Goal: Information Seeking & Learning: Learn about a topic

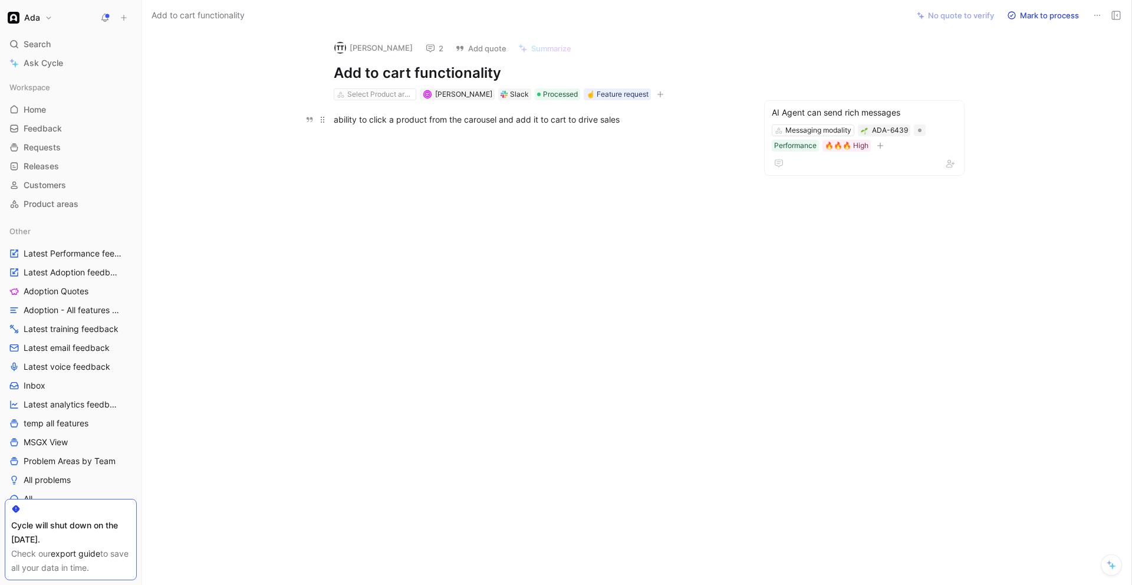
click at [388, 119] on div "ability to click a product from the carousel and add it to cart to drive sales" at bounding box center [538, 119] width 408 height 12
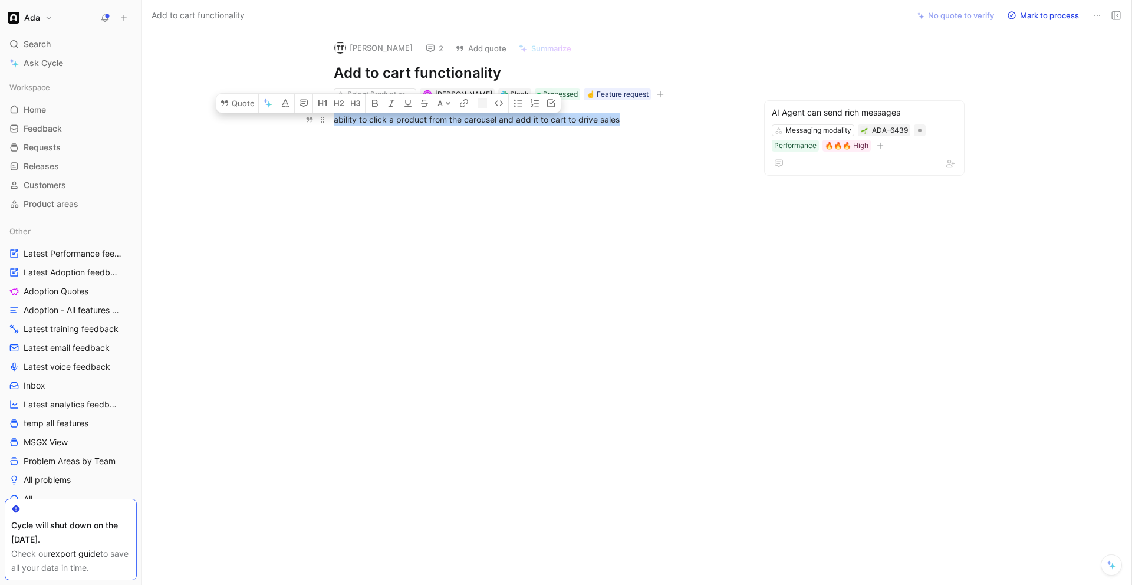
click at [388, 119] on div "ability to click a product from the carousel and add it to cart to drive sales" at bounding box center [538, 119] width 408 height 12
copy div "ability to click a product from the carousel and add it to cart to drive sales"
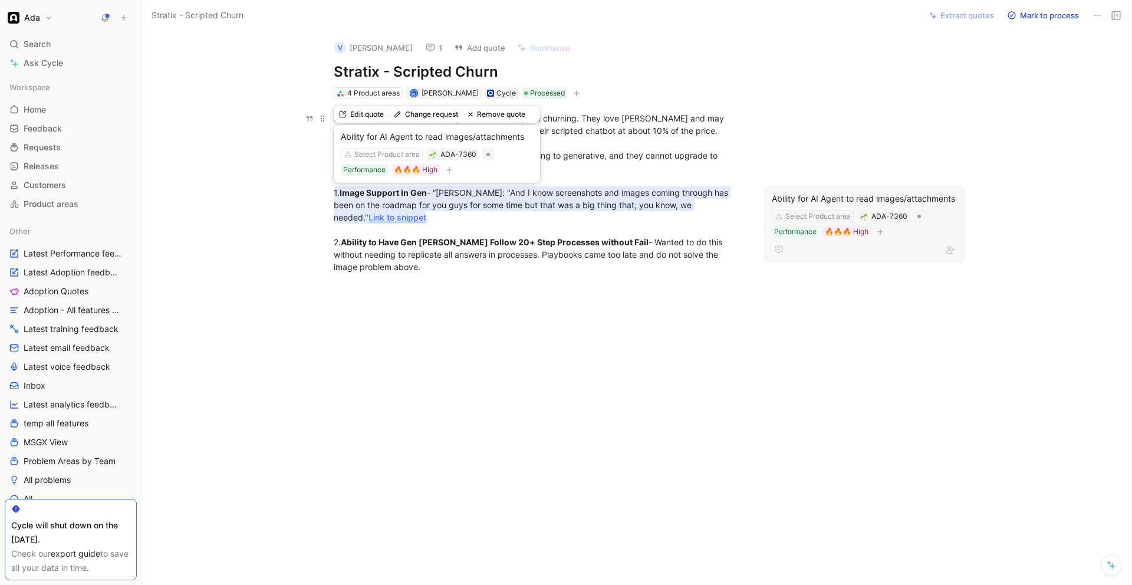
click at [426, 212] on link "Link to snippet" at bounding box center [398, 217] width 58 height 10
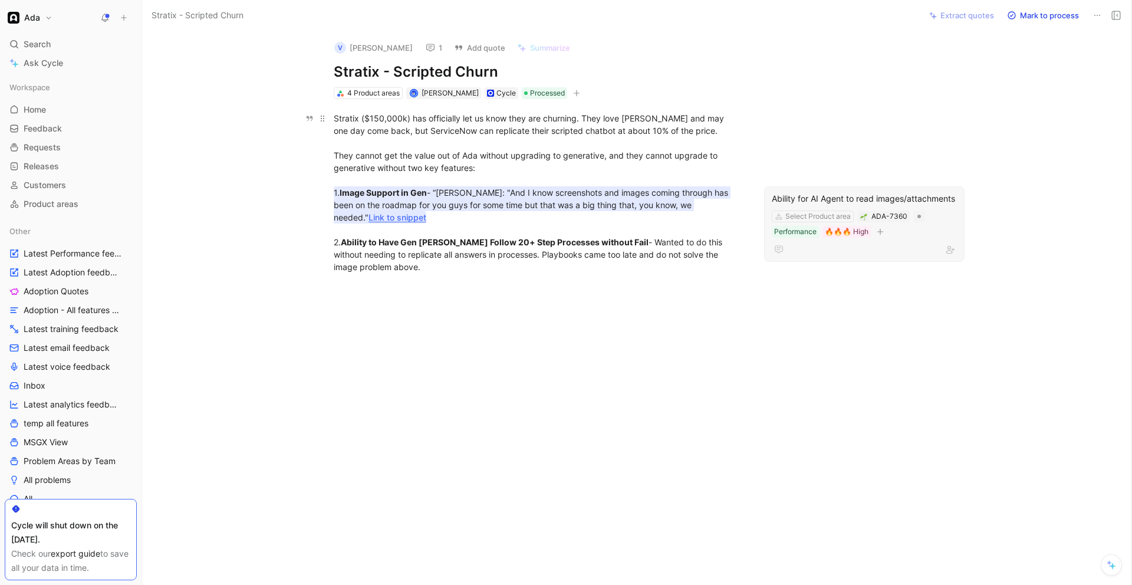
click at [426, 212] on link "Link to snippet" at bounding box center [398, 217] width 58 height 10
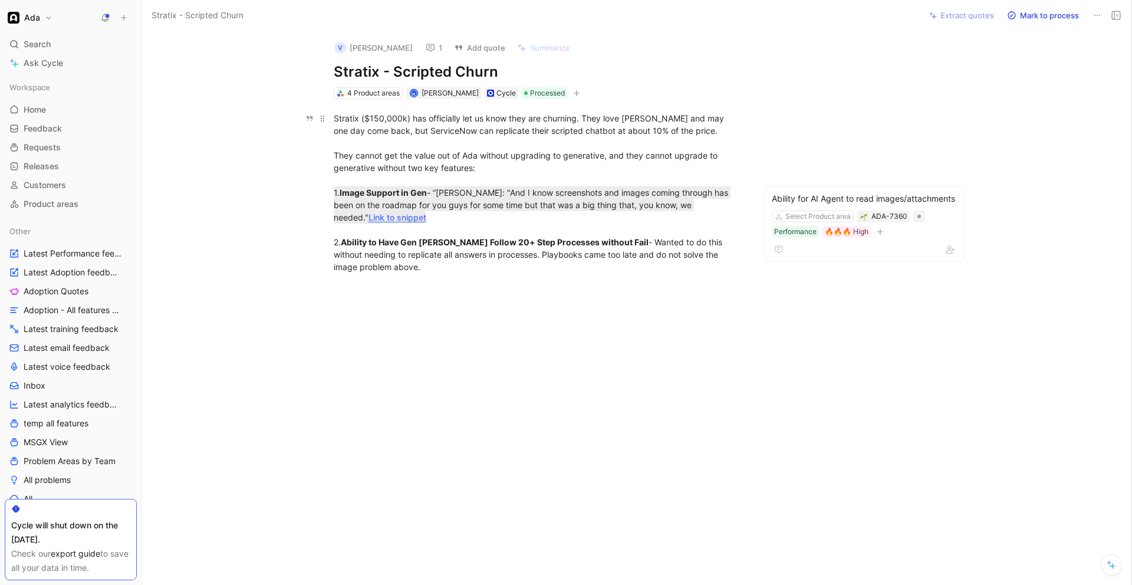
click at [455, 172] on div "Stratix ($150,000k) has officially let us know they are churning. They love Ada…" at bounding box center [538, 192] width 408 height 161
click at [453, 165] on div "Stratix ($150,000k) has officially let us know they are churning. They love Ada…" at bounding box center [538, 192] width 408 height 161
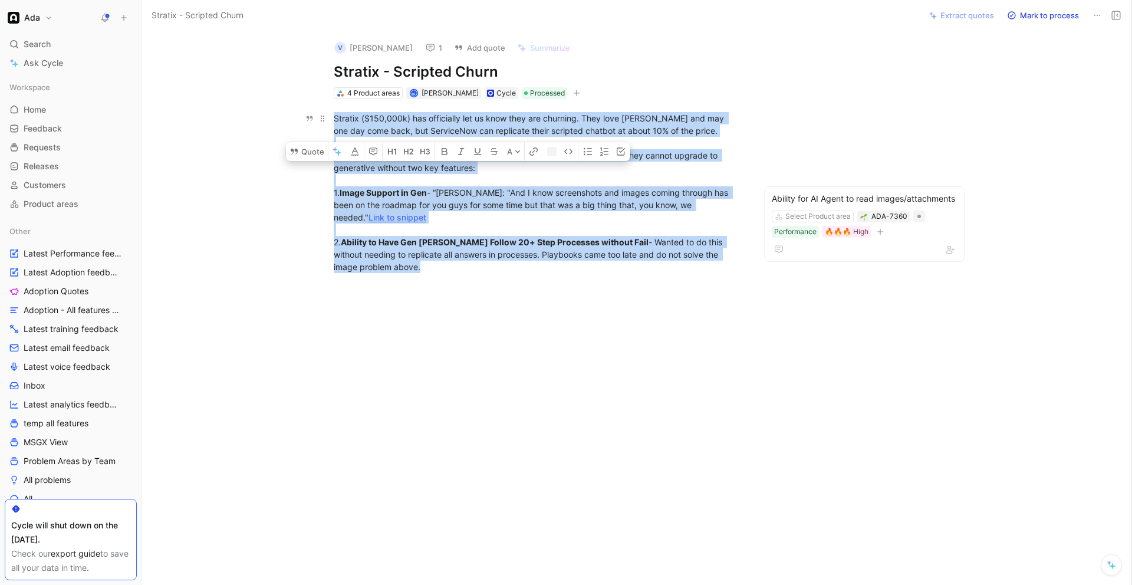
click at [453, 165] on div "Stratix ($150,000k) has officially let us know they are churning. They love Ada…" at bounding box center [538, 192] width 408 height 161
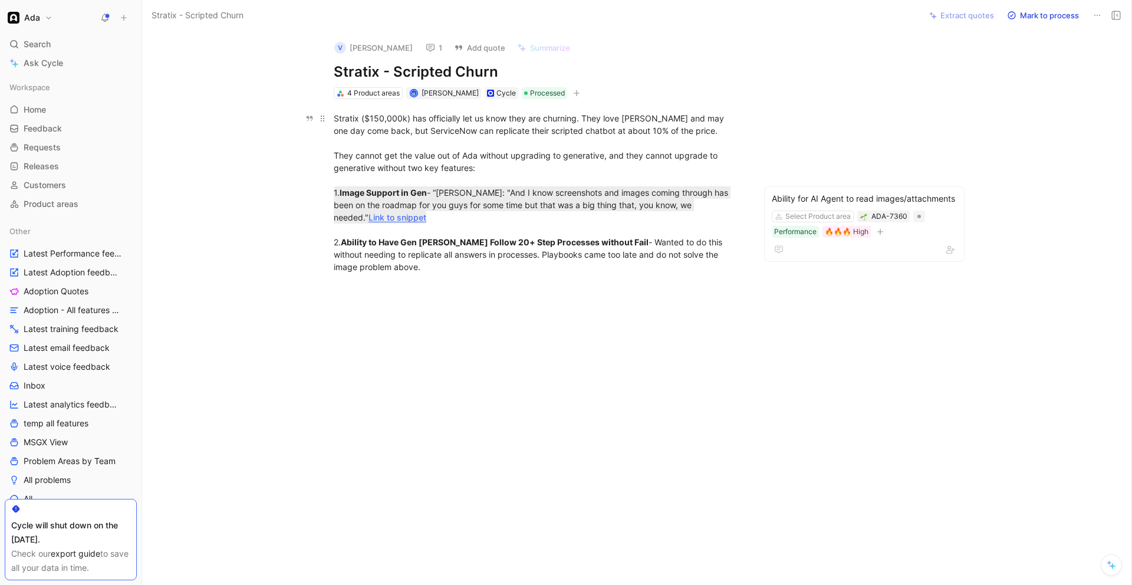
click at [497, 163] on div "Stratix ($150,000k) has officially let us know they are churning. They love Ada…" at bounding box center [538, 192] width 408 height 161
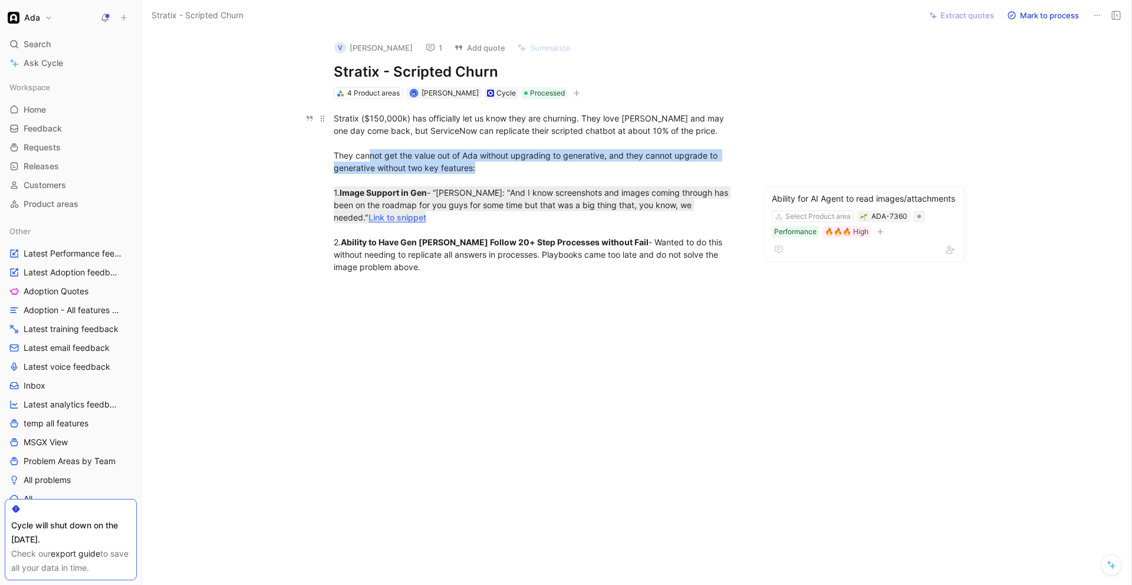
drag, startPoint x: 493, startPoint y: 163, endPoint x: 368, endPoint y: 155, distance: 124.8
click at [368, 155] on div "Stratix ($150,000k) has officially let us know they are churning. They love Ada…" at bounding box center [538, 192] width 408 height 161
drag, startPoint x: 333, startPoint y: 155, endPoint x: 603, endPoint y: 166, distance: 270.4
click at [603, 166] on div "Stratix ($150,000k) has officially let us know they are churning. They love Ada…" at bounding box center [538, 192] width 408 height 161
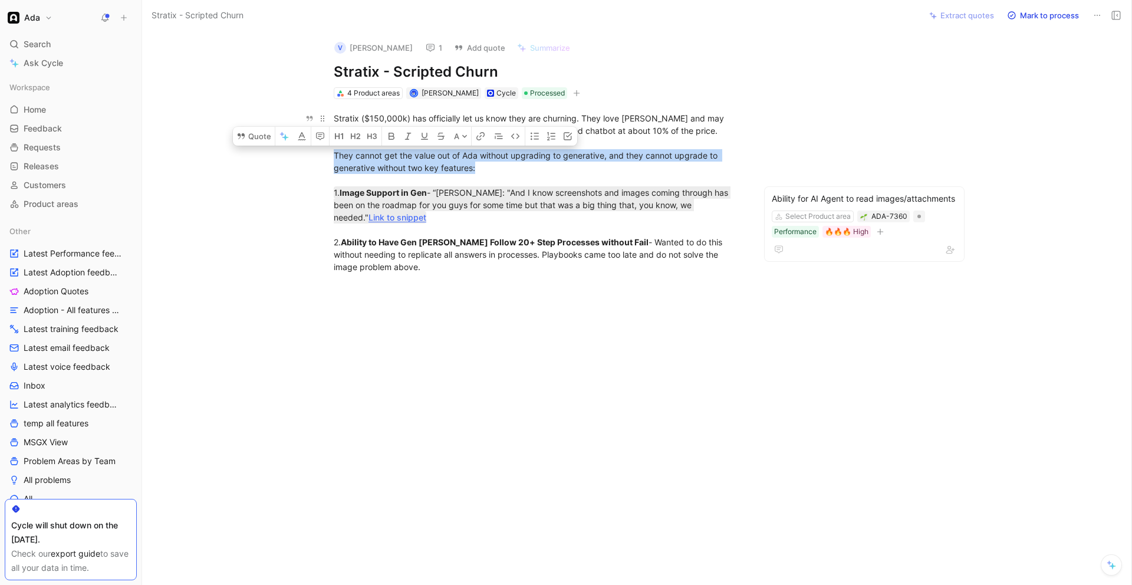
copy div "They cannot get the value out of Ada without upgrading to generative, and they …"
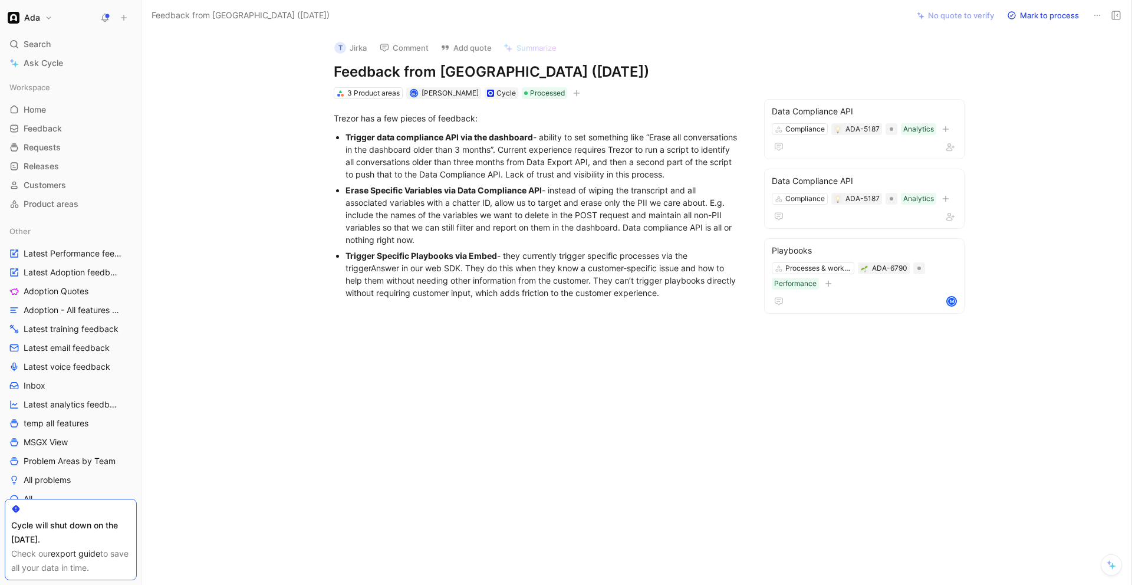
click at [245, 73] on div "[PERSON_NAME] Comment Add quote Summarize Feedback from Jirka ([DATE]) 3 Produc…" at bounding box center [637, 308] width 990 height 554
click at [436, 294] on div "Trigger Specific Playbooks via Embed - they currently trigger specific processe…" at bounding box center [544, 275] width 396 height 50
click at [465, 284] on div "Trigger Specific Playbooks via Embed - they currently trigger specific processe…" at bounding box center [544, 275] width 396 height 50
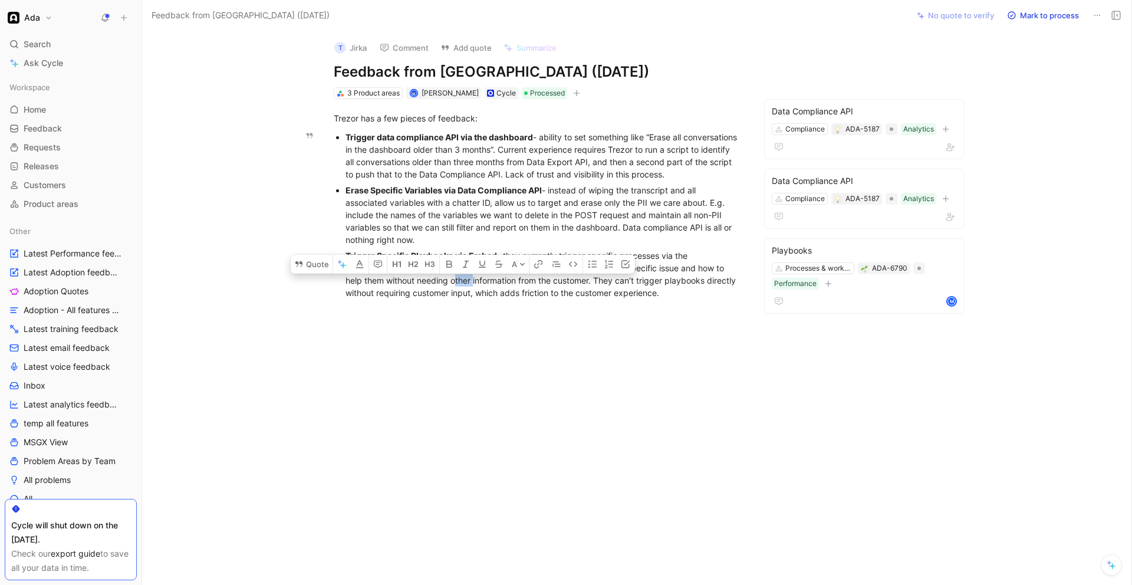
click at [465, 284] on div "Trigger Specific Playbooks via Embed - they currently trigger specific processe…" at bounding box center [544, 275] width 396 height 50
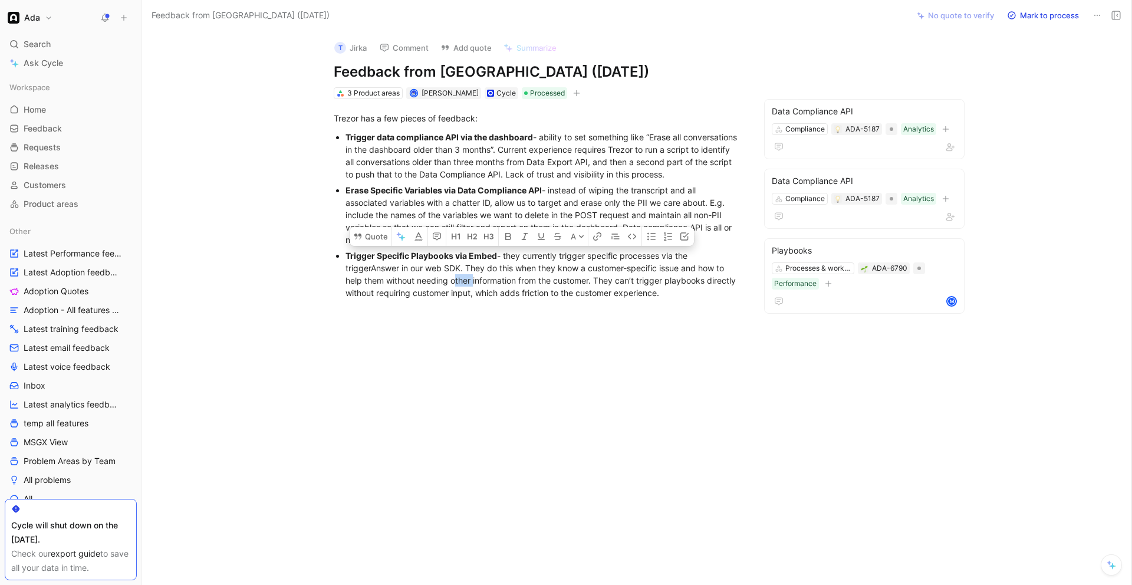
copy div "Trigger Specific Playbooks via Embed - they currently trigger specific processe…"
click at [445, 274] on div "Trigger Specific Playbooks via Embed - they currently trigger specific processe…" at bounding box center [544, 275] width 396 height 50
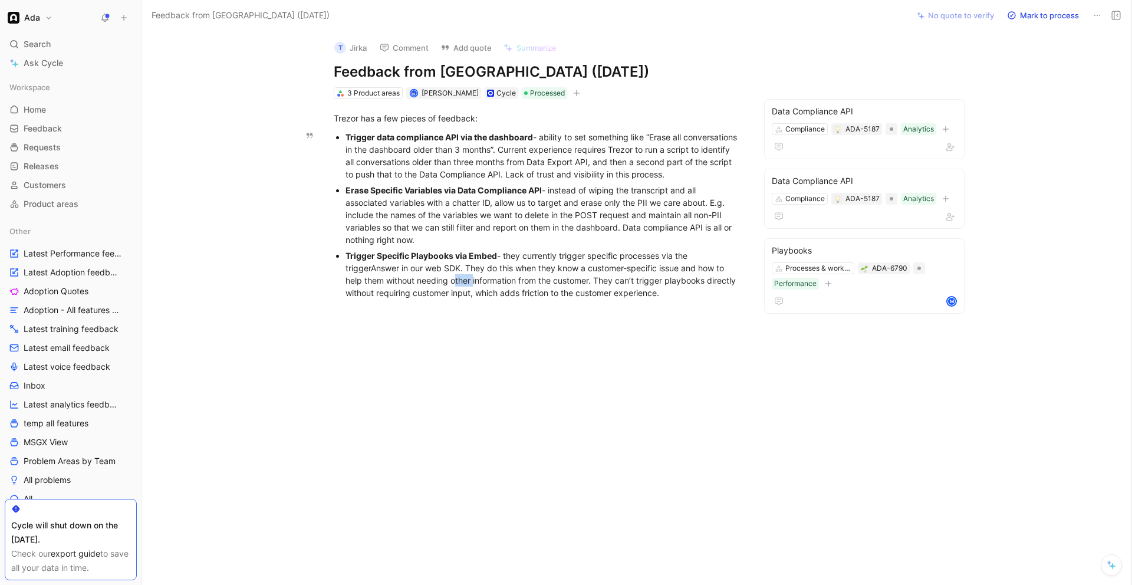
copy div "Trigger Specific Playbooks via Embed - they currently trigger specific processe…"
click at [605, 274] on div "Trigger Specific Playbooks via Embed - they currently trigger specific processe…" at bounding box center [544, 275] width 396 height 50
drag, startPoint x: 506, startPoint y: 257, endPoint x: 463, endPoint y: 266, distance: 44.1
click at [463, 266] on div "Trigger Specific Playbooks via Embed - they currently trigger specific processe…" at bounding box center [544, 275] width 396 height 50
copy div "they currently trigger specific processes via the triggerAnswer in our web SDK"
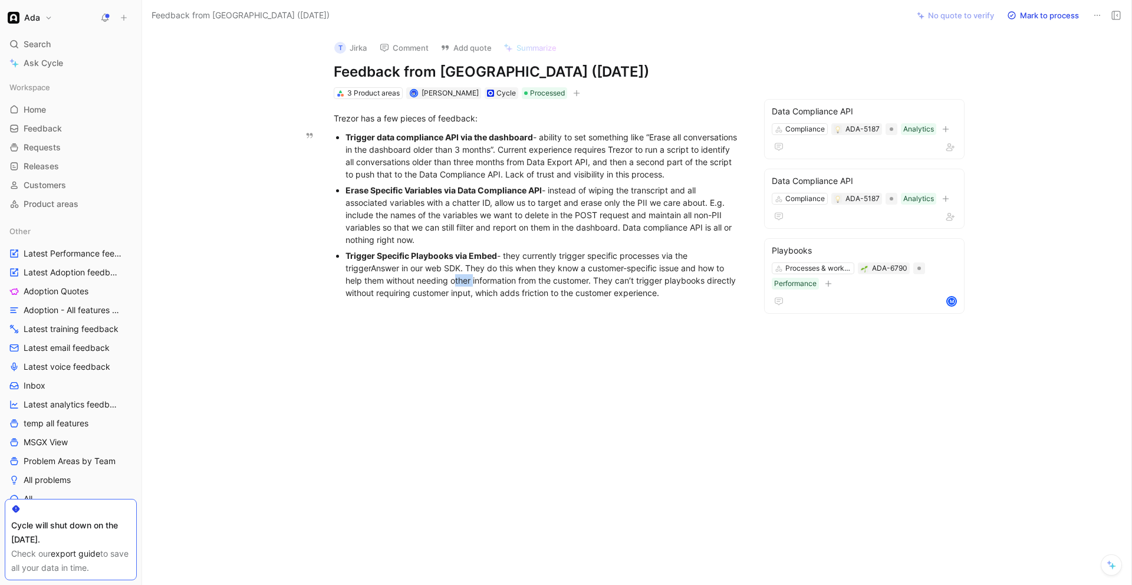
click at [600, 281] on div "Trigger Specific Playbooks via Embed - they currently trigger specific processe…" at bounding box center [544, 275] width 396 height 50
click at [413, 292] on div "Trigger Specific Playbooks via Embed - they currently trigger specific processe…" at bounding box center [544, 275] width 396 height 50
drag, startPoint x: 409, startPoint y: 293, endPoint x: 697, endPoint y: 299, distance: 287.3
click at [697, 300] on p "Trigger Specific Playbooks via Embed - they currently trigger specific processe…" at bounding box center [544, 274] width 396 height 53
copy div "requiring customer input, which adds friction to the customer experience."
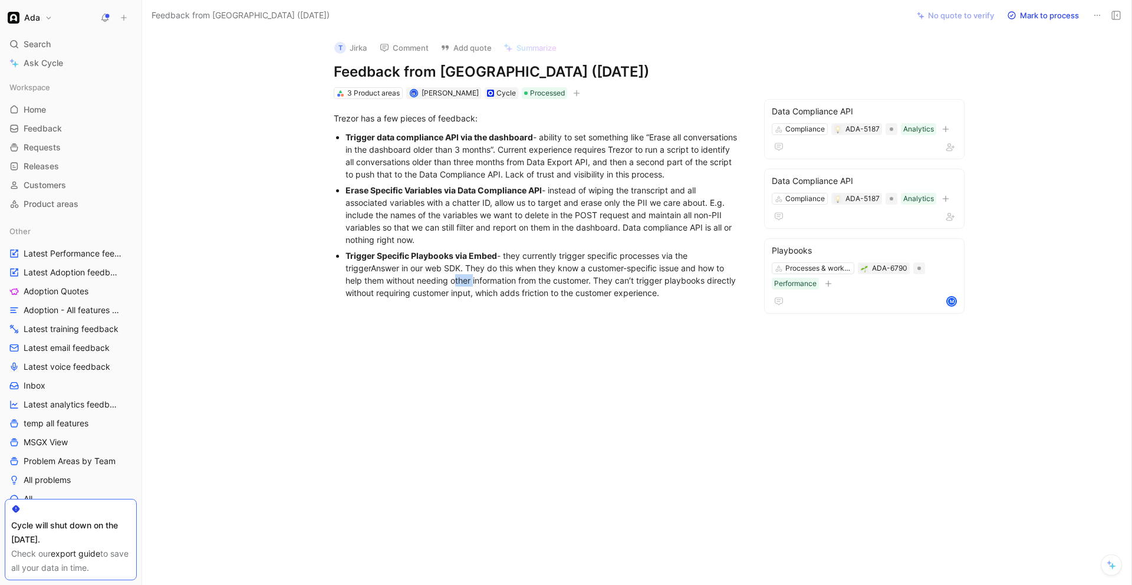
click at [510, 326] on div at bounding box center [538, 398] width 742 height 176
drag, startPoint x: 467, startPoint y: 270, endPoint x: 600, endPoint y: 282, distance: 133.2
click at [599, 282] on div "Trigger Specific Playbooks via Embed - they currently trigger specific processe…" at bounding box center [544, 275] width 396 height 50
copy div "They do this when they know a customer-specific issue and how to help them with…"
click at [395, 279] on div "Trigger Specific Playbooks via Embed - they currently trigger specific processe…" at bounding box center [544, 275] width 396 height 50
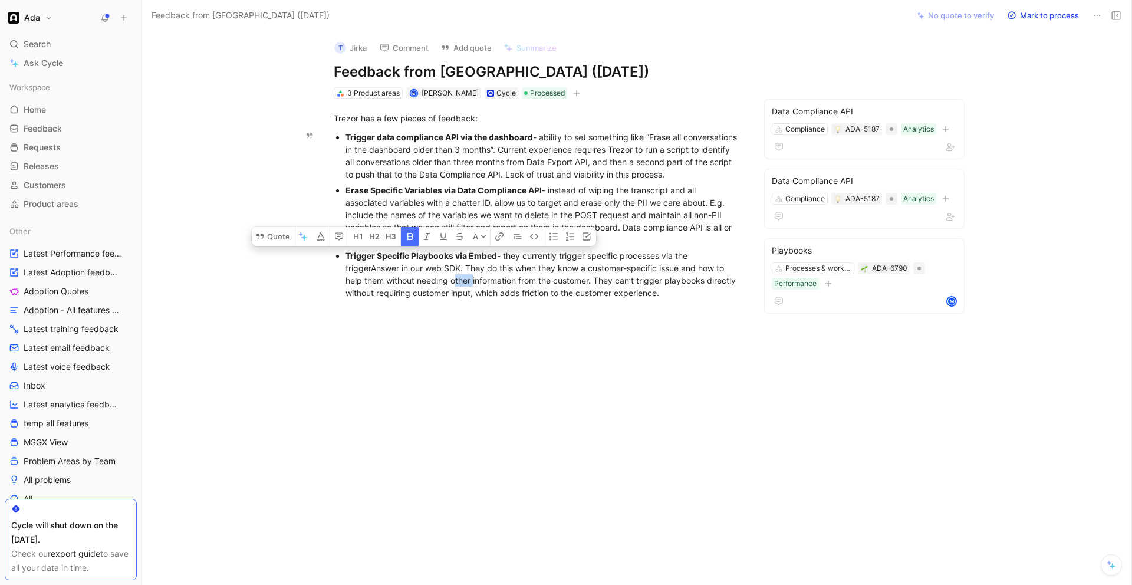
drag, startPoint x: 350, startPoint y: 257, endPoint x: 496, endPoint y: 254, distance: 146.3
click at [497, 254] on div "Trigger Specific Playbooks via Embed - they currently trigger specific processe…" at bounding box center [544, 275] width 396 height 50
drag, startPoint x: 343, startPoint y: 255, endPoint x: 496, endPoint y: 254, distance: 152.8
click at [496, 254] on ul "Trigger data compliance API via the dashboard - ability to set something like “…" at bounding box center [537, 215] width 453 height 172
copy strong "Trigger Specific Playbooks via Embed"
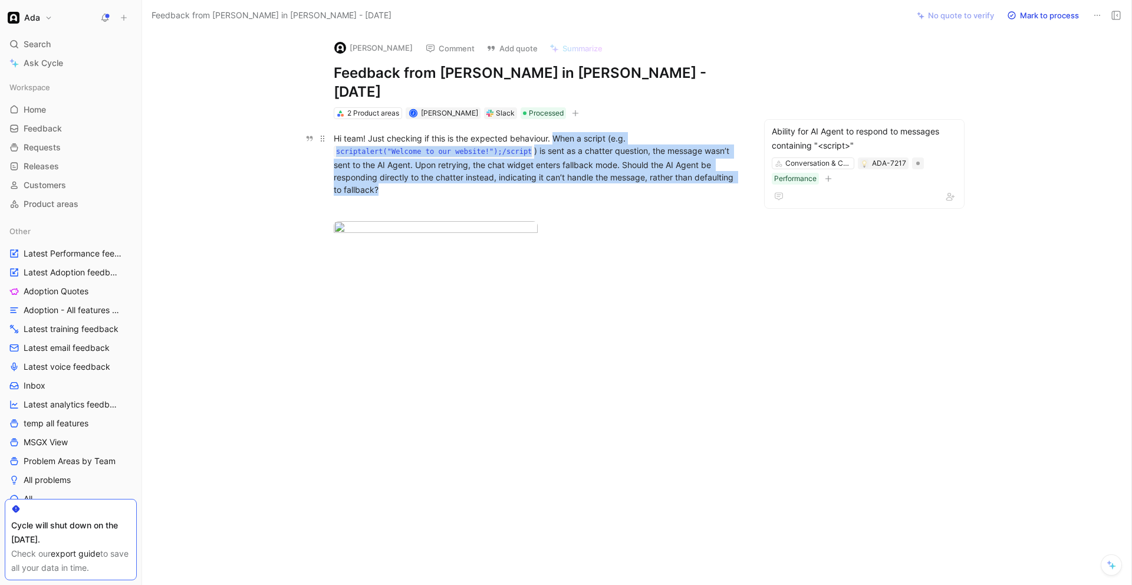
drag, startPoint x: 555, startPoint y: 117, endPoint x: 592, endPoint y: 165, distance: 59.7
click at [591, 166] on div "Hi team! Just checking if this is the expected behaviour. When a script (e.g. s…" at bounding box center [538, 164] width 408 height 64
copy div "When a script (e.g. scriptalert("Welcome to our website!");/script ) is sent as…"
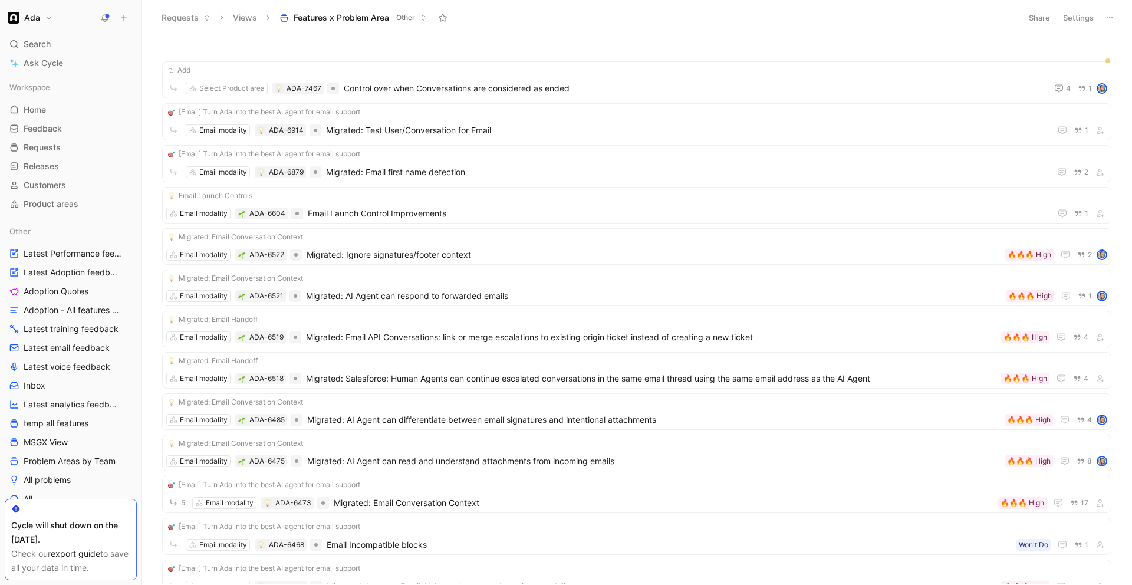
scroll to position [256, 0]
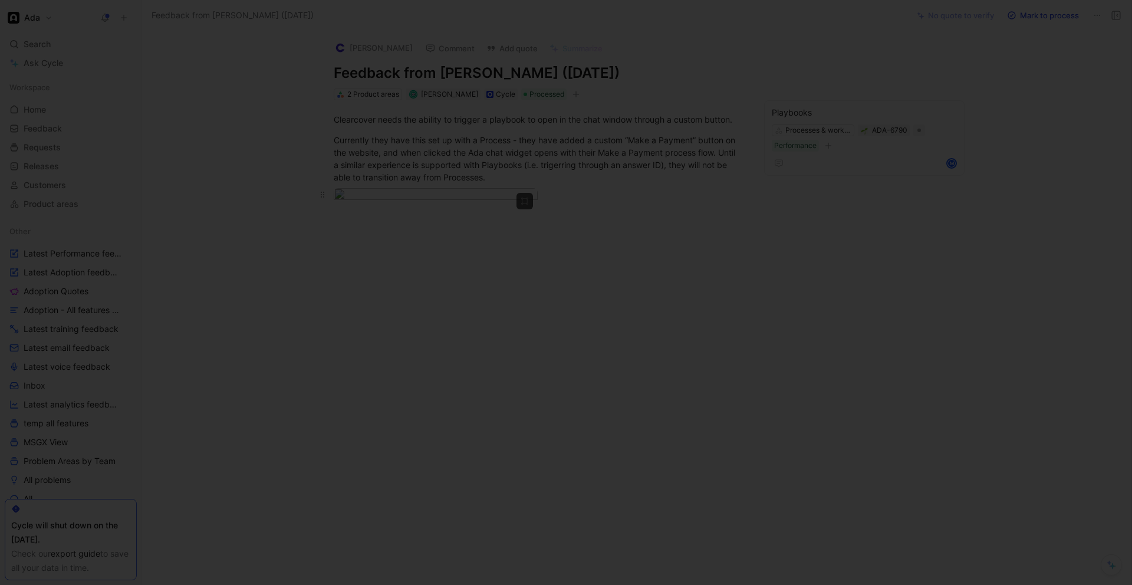
click at [428, 261] on body "Ada Search ⌘ K Ask Cycle Workspace Home G then H Feedback G then F Requests G t…" at bounding box center [566, 292] width 1132 height 585
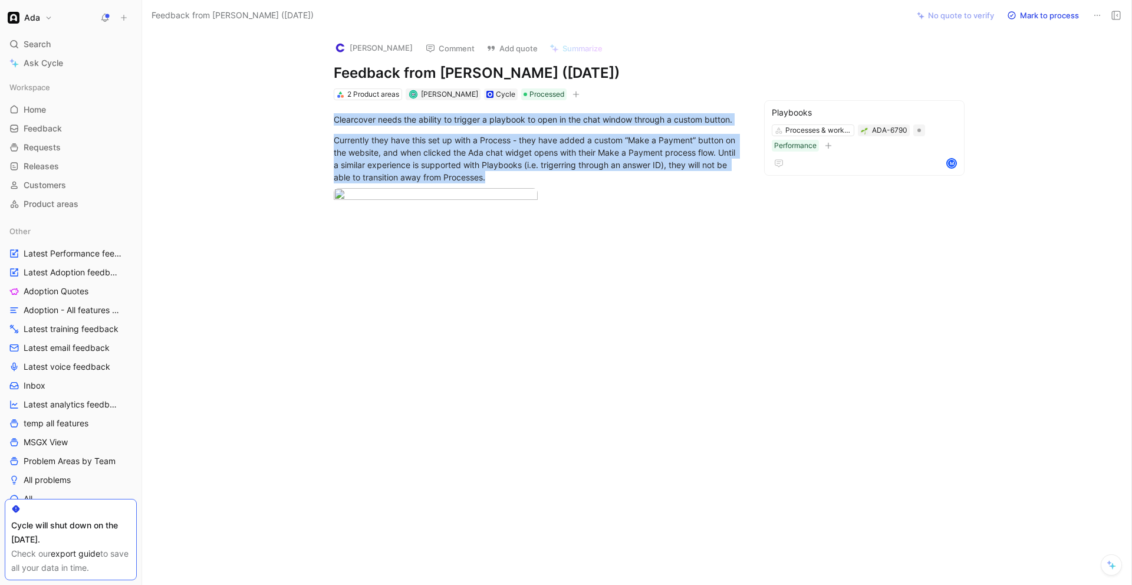
drag, startPoint x: 498, startPoint y: 176, endPoint x: 280, endPoint y: 104, distance: 230.5
click at [280, 104] on div "Clearcover needs the ability to trigger a playbook to open in the chat window t…" at bounding box center [538, 167] width 742 height 134
copy div "Clearcover needs the ability to trigger a playbook to open in the chat window t…"
click at [425, 229] on body "Ada Search ⌘ K Ask Cycle Workspace Home G then H Feedback G then F Requests G t…" at bounding box center [566, 292] width 1132 height 585
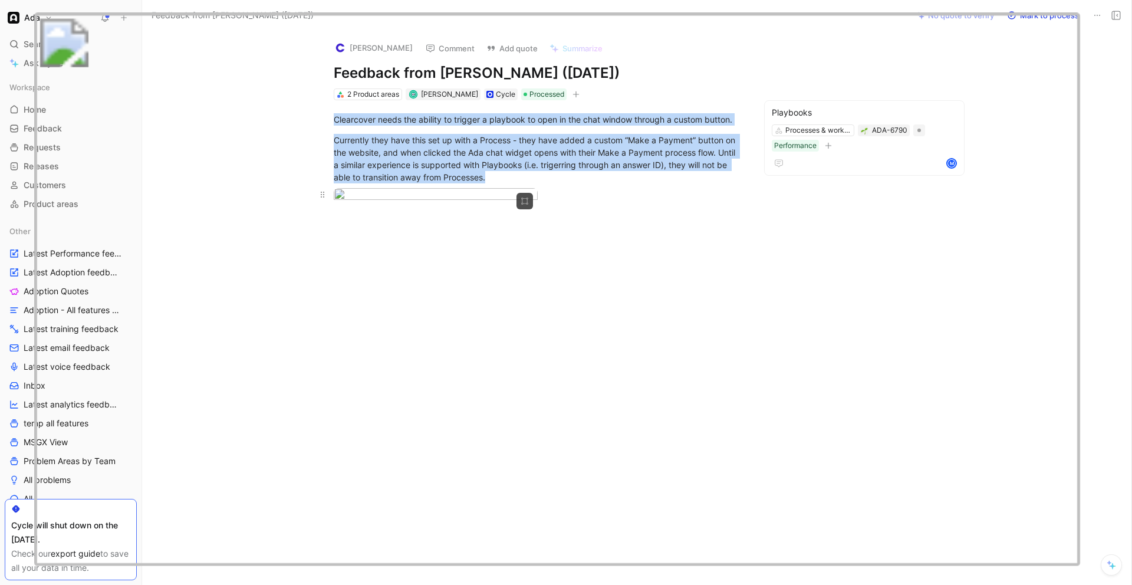
click at [425, 229] on img at bounding box center [557, 289] width 1046 height 553
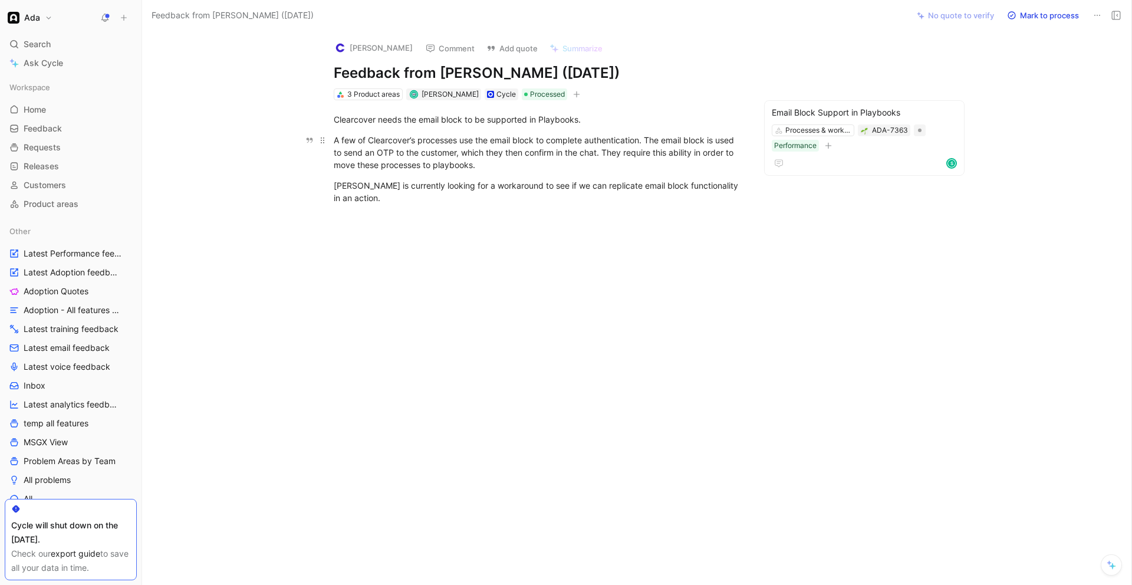
click at [390, 147] on div "A few of Clearcover’s processes use the email block to complete authentication.…" at bounding box center [538, 152] width 408 height 37
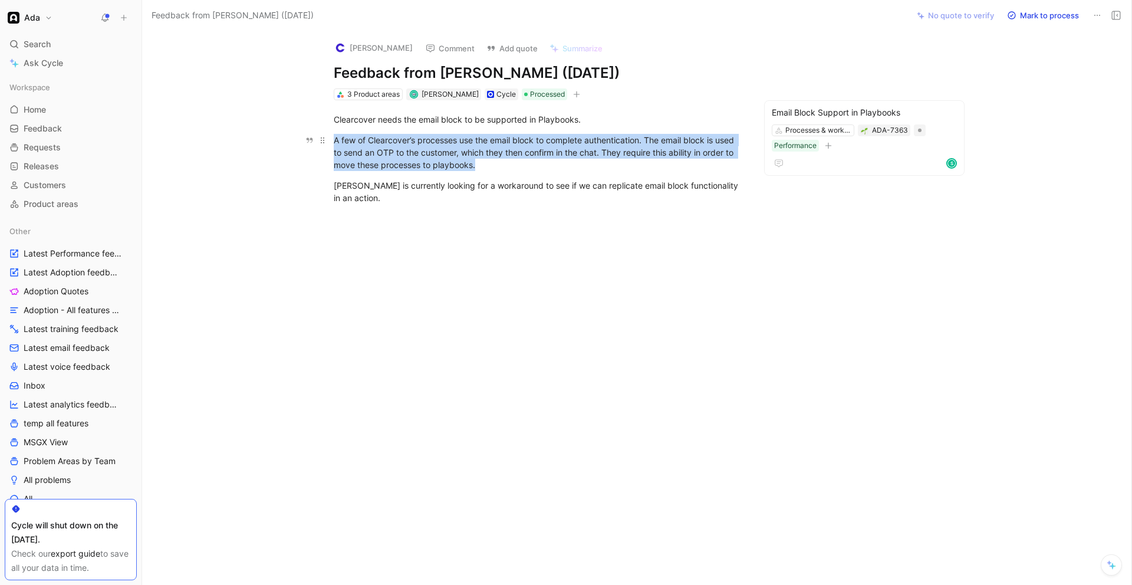
click at [390, 147] on div "A few of Clearcover’s processes use the email block to complete authentication.…" at bounding box center [538, 152] width 408 height 37
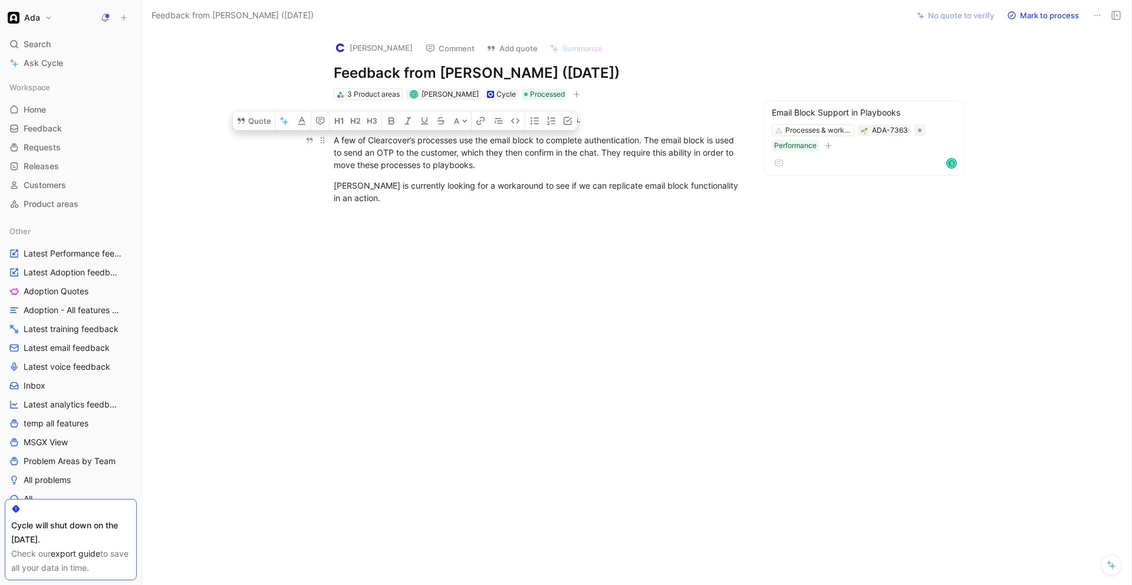
click at [384, 173] on p "A few of Clearcover’s processes use the email block to complete authentication.…" at bounding box center [537, 152] width 453 height 44
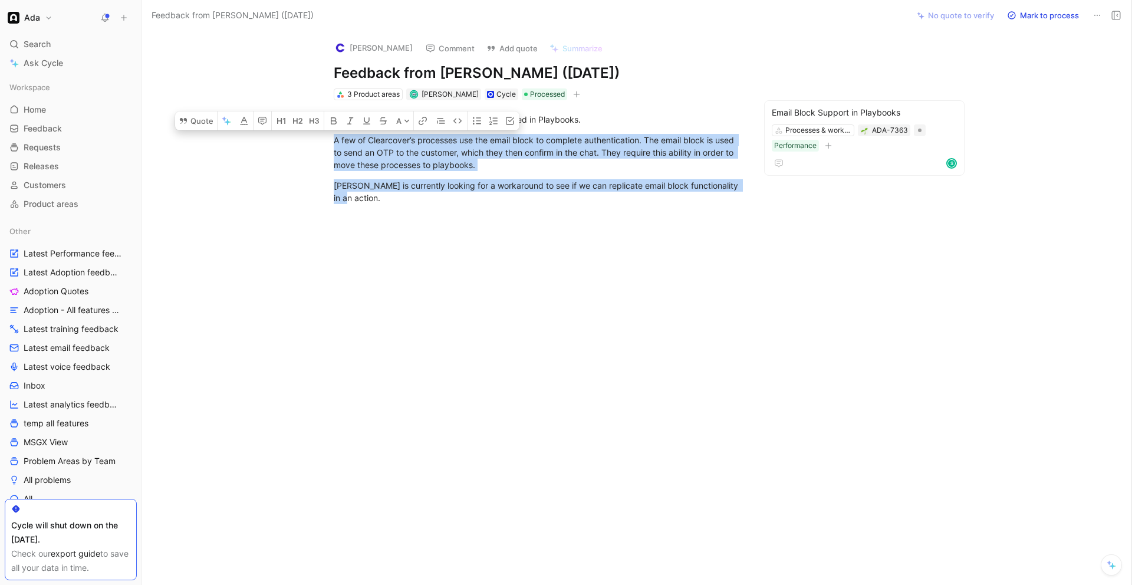
drag, startPoint x: 333, startPoint y: 142, endPoint x: 465, endPoint y: 211, distance: 149.3
click at [465, 211] on div "Clearcover needs the email block to be supported in Playbooks. A few of Clearco…" at bounding box center [538, 158] width 742 height 117
copy div "A few of Clearcover’s processes use the email block to complete authentication.…"
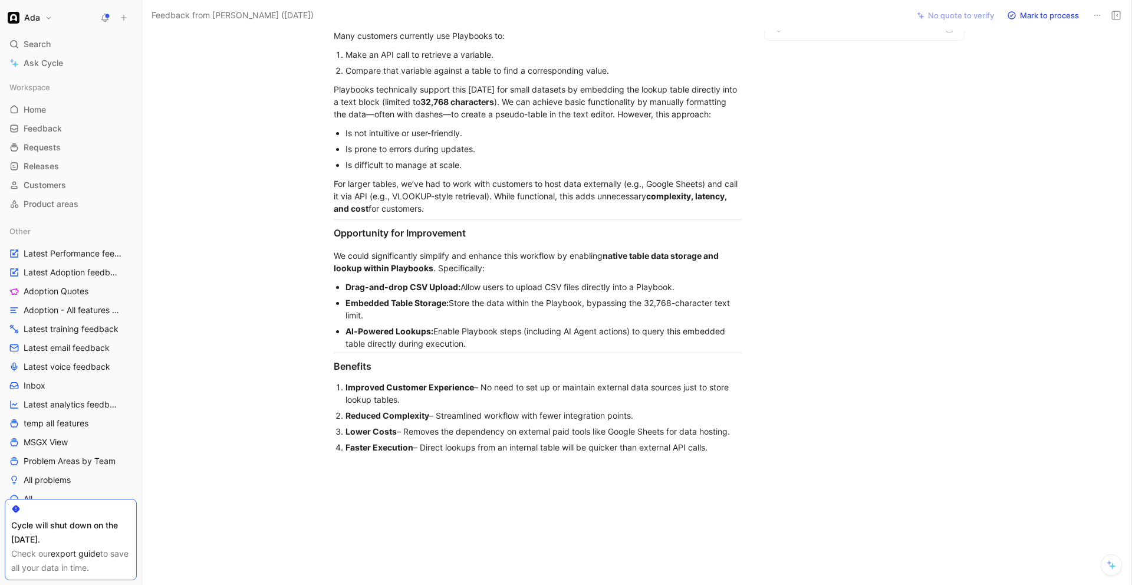
scroll to position [142, 0]
